Goal: Information Seeking & Learning: Learn about a topic

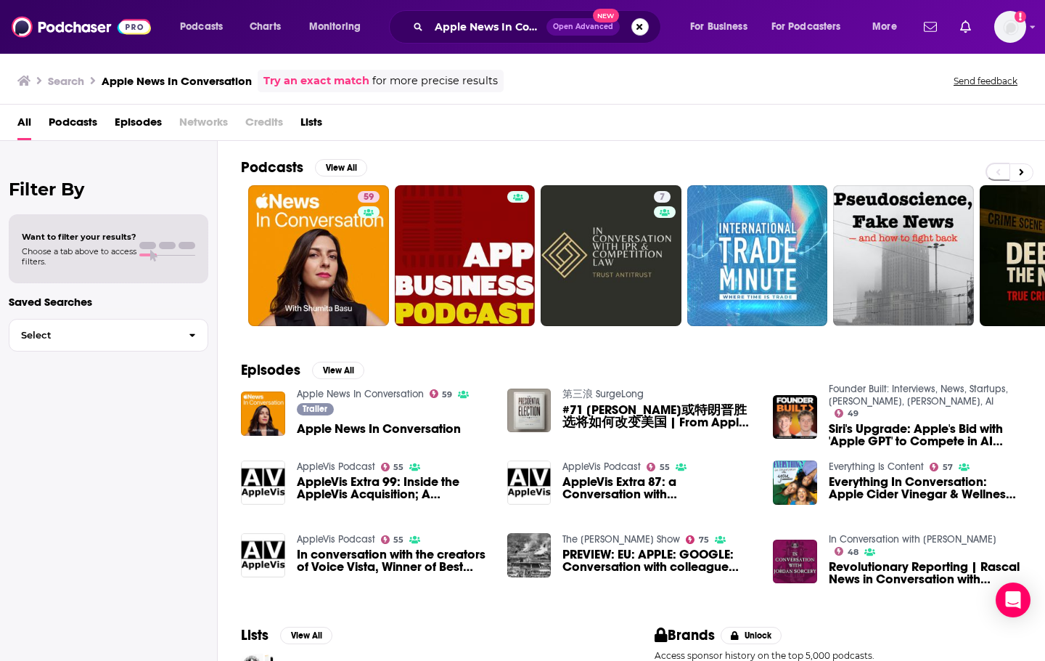
click at [644, 26] on button "Search podcasts, credits, & more..." at bounding box center [640, 26] width 17 height 17
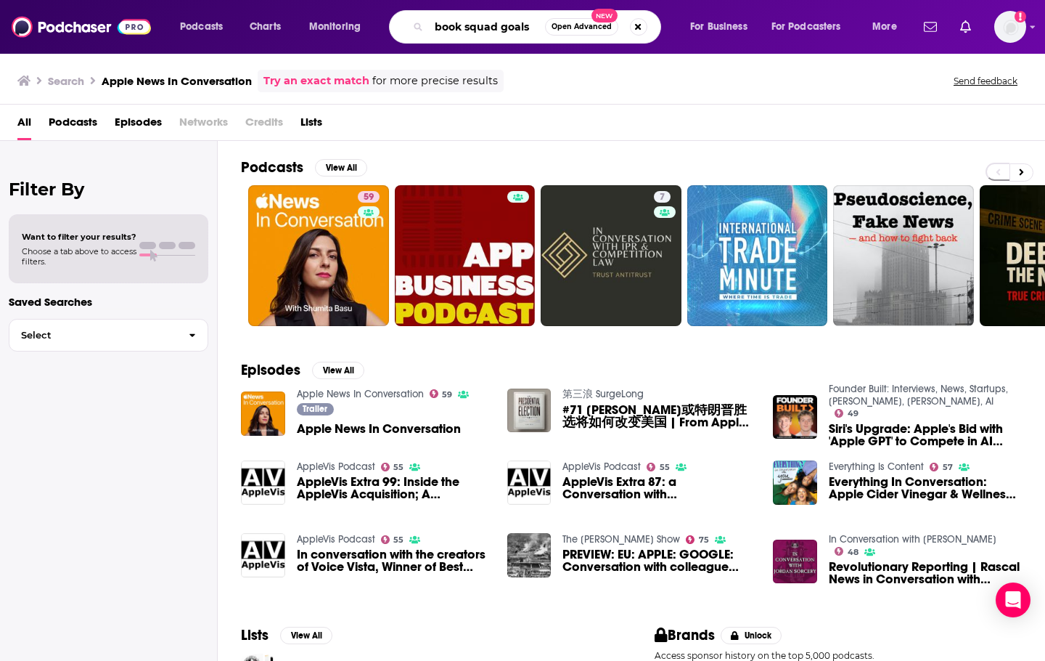
type input "book squad goals"
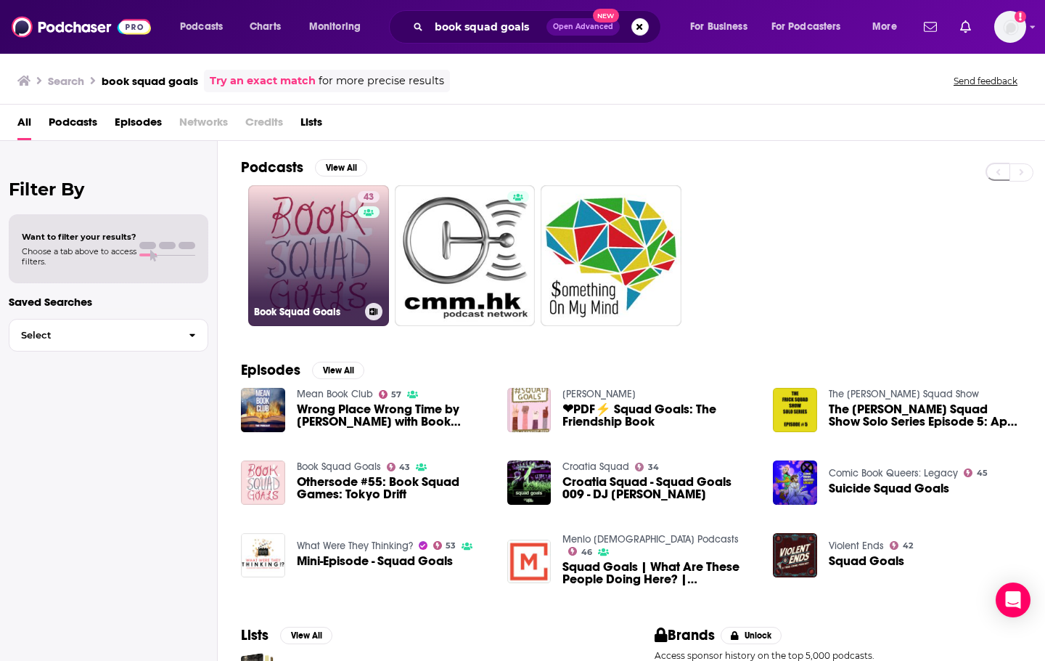
click at [330, 249] on link "43 Book Squad Goals" at bounding box center [318, 255] width 141 height 141
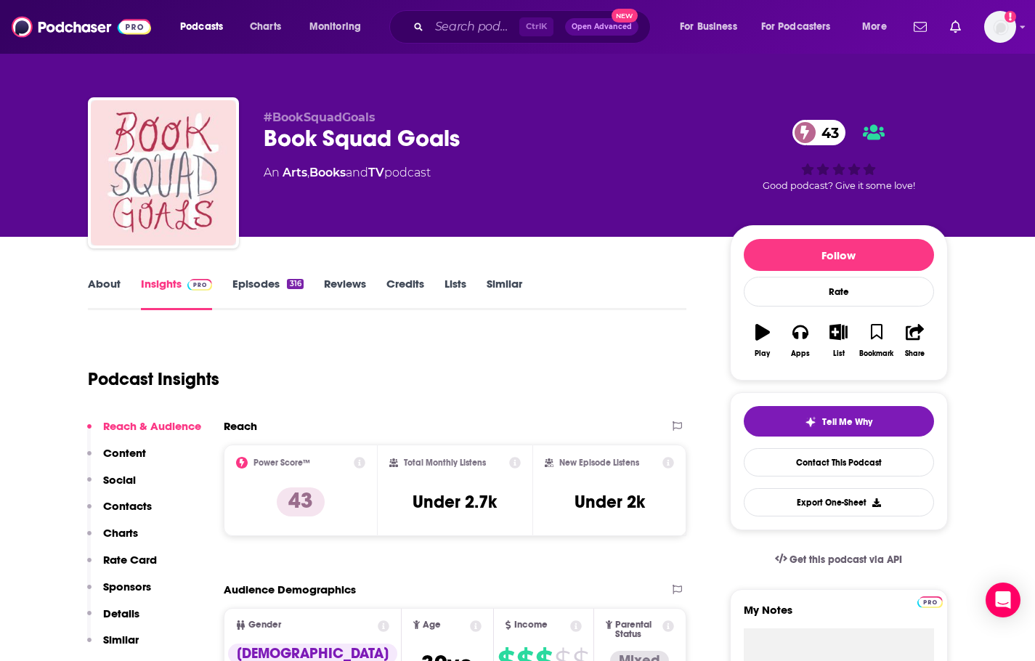
click at [254, 284] on link "Episodes 316" at bounding box center [267, 293] width 70 height 33
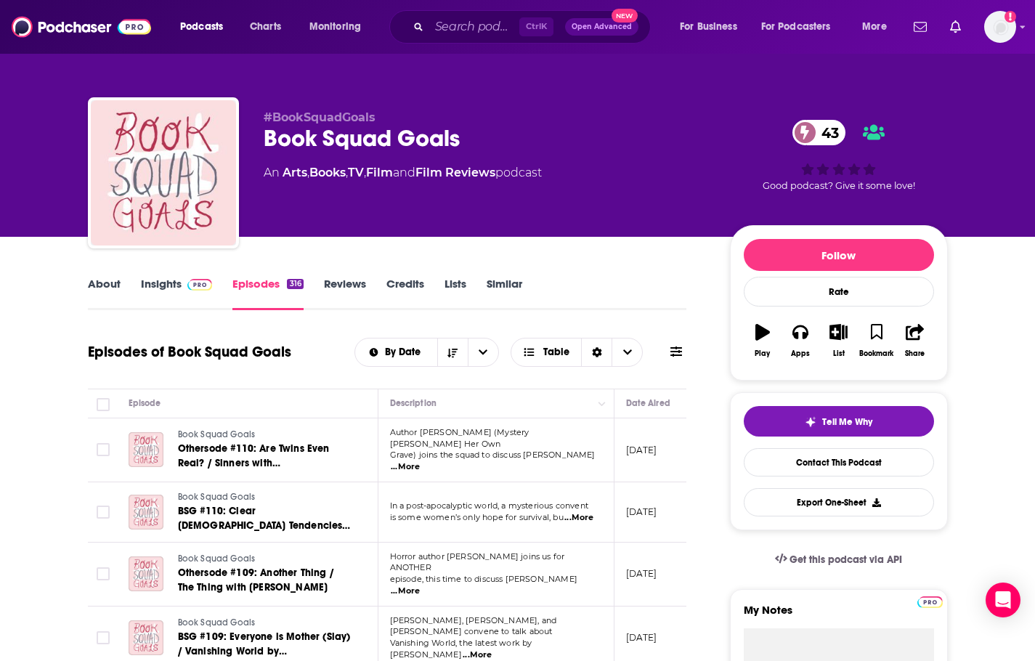
click at [104, 288] on link "About" at bounding box center [104, 293] width 33 height 33
